Goal: Download file/media

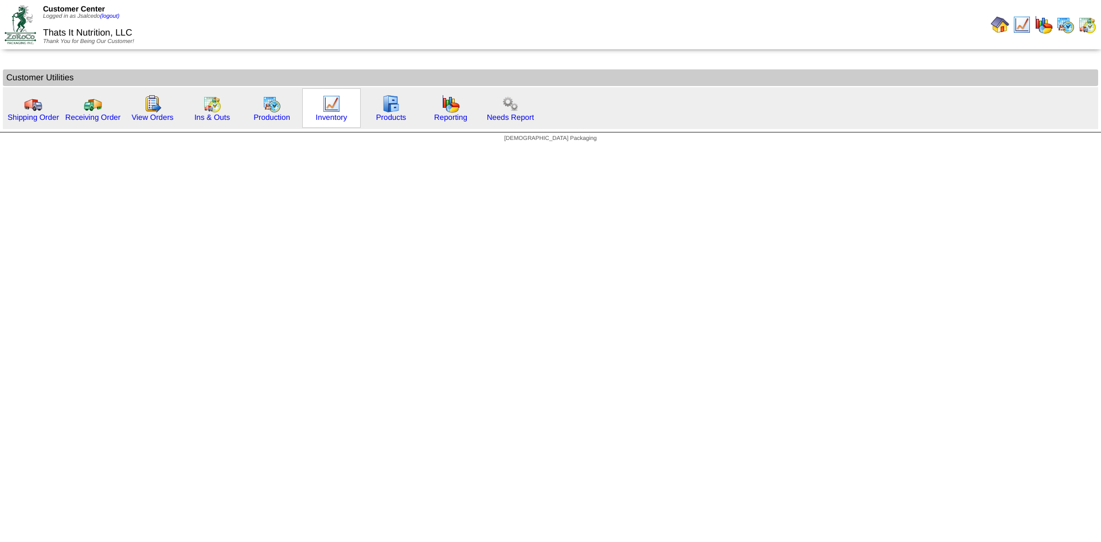
click at [329, 106] on img at bounding box center [331, 104] width 18 height 18
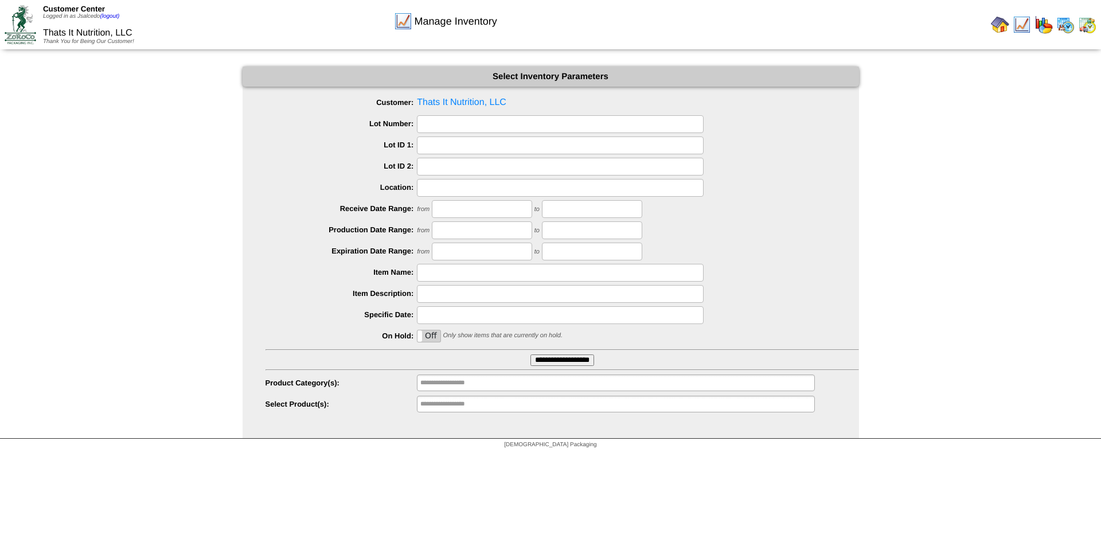
click at [549, 361] on input "**********" at bounding box center [563, 359] width 64 height 11
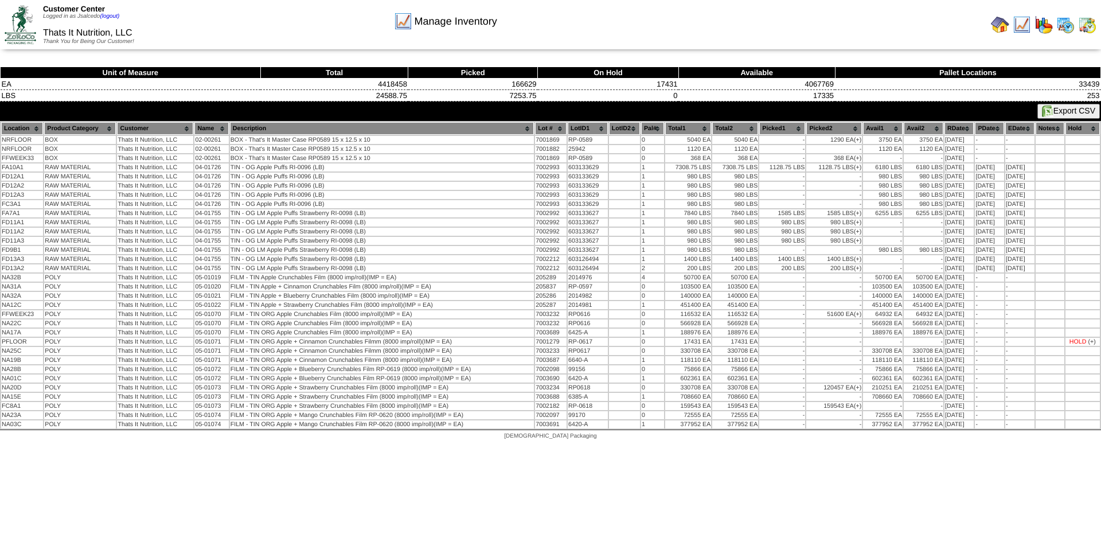
click at [1063, 109] on button "Export CSV" at bounding box center [1069, 111] width 63 height 15
